Goal: Task Accomplishment & Management: Manage account settings

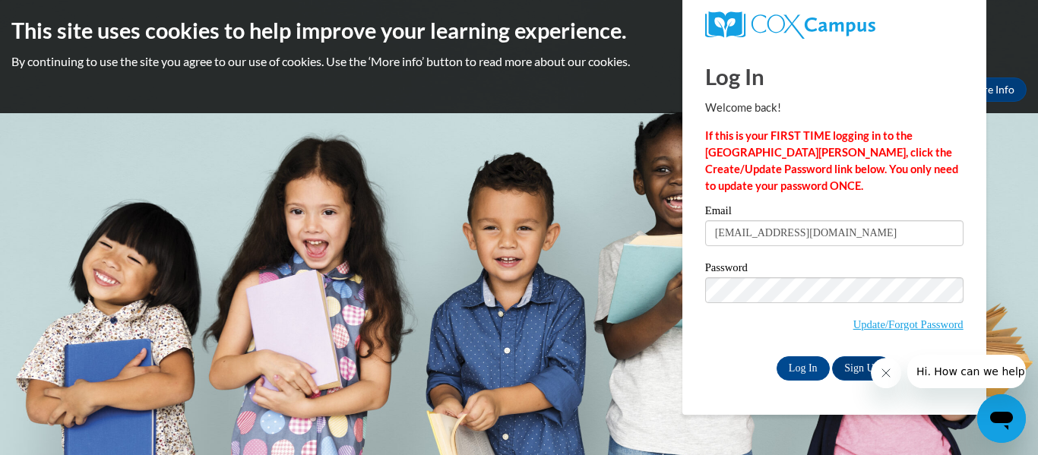
type input "lippeltnicole@gmail.com"
click at [886, 382] on button "Close message from company" at bounding box center [886, 373] width 30 height 30
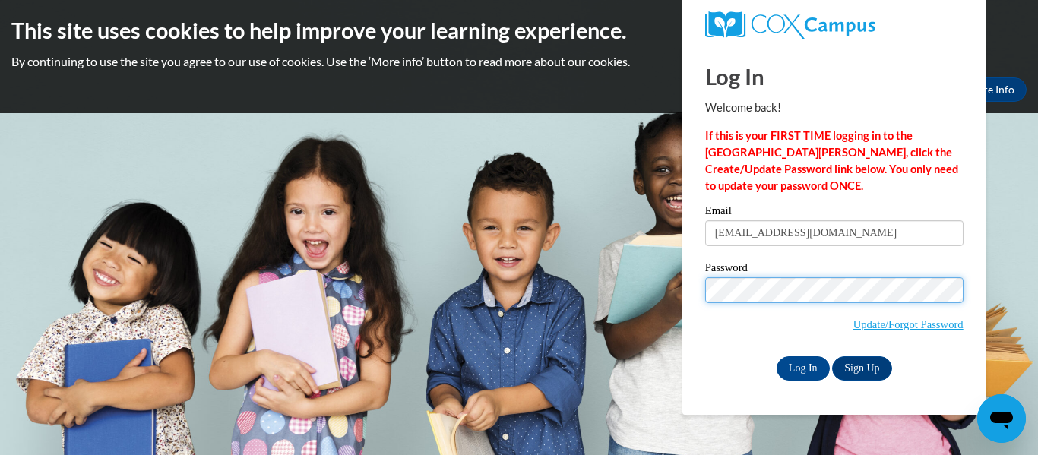
click at [777, 356] on input "Log In" at bounding box center [803, 368] width 53 height 24
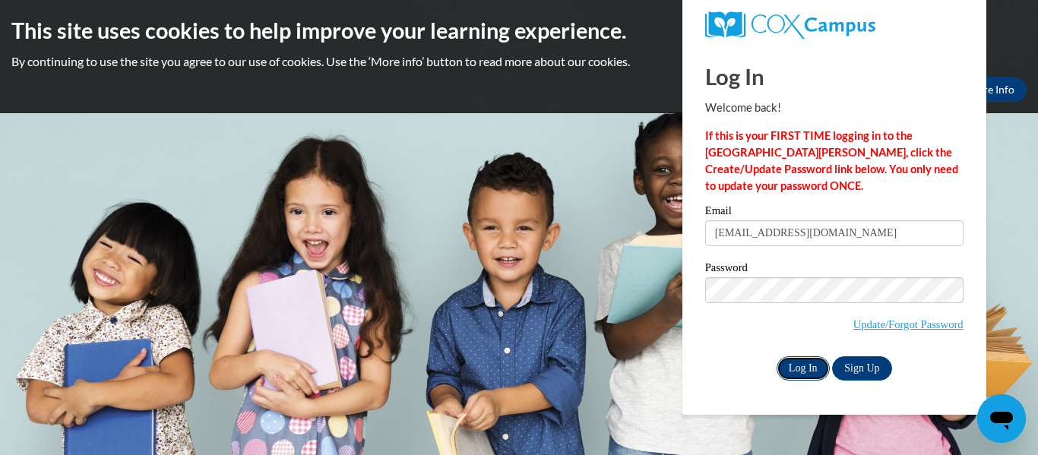
click at [813, 367] on input "Log In" at bounding box center [803, 368] width 53 height 24
